Goal: Find specific page/section: Find specific page/section

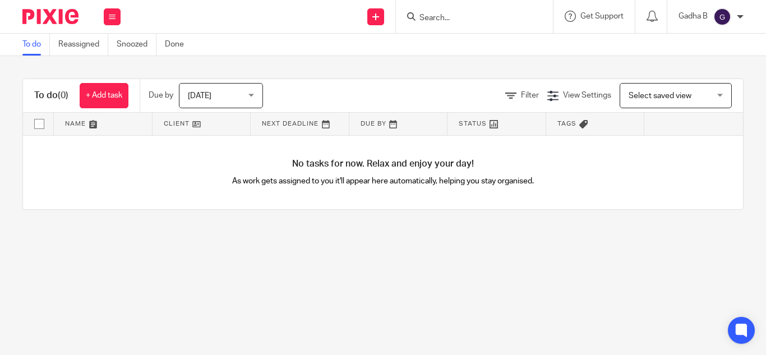
click at [432, 15] on input "Search" at bounding box center [468, 18] width 101 height 10
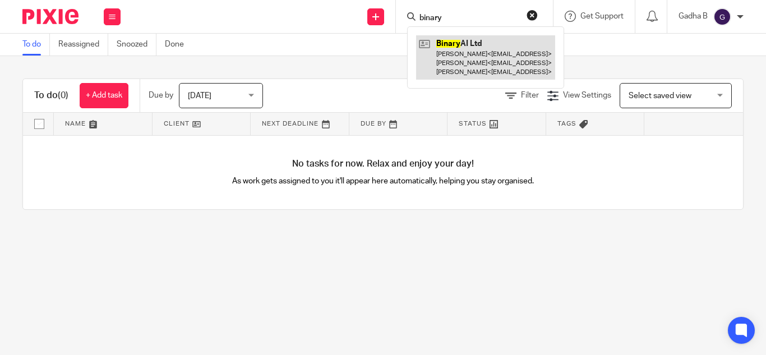
type input "binary"
click at [483, 71] on link at bounding box center [485, 57] width 139 height 44
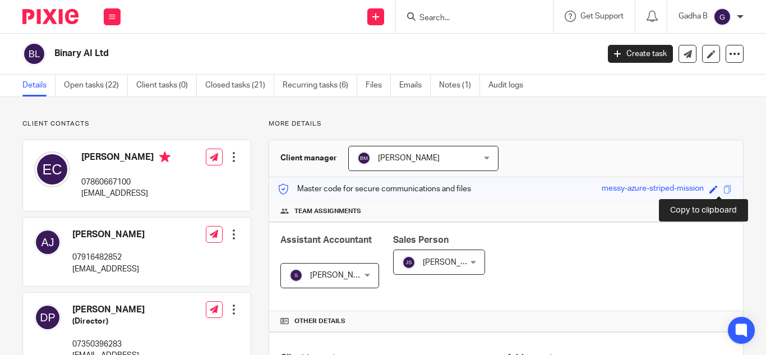
click at [724, 191] on span at bounding box center [728, 189] width 8 height 8
click at [724, 187] on span at bounding box center [728, 189] width 8 height 8
